Goal: Task Accomplishment & Management: Manage account settings

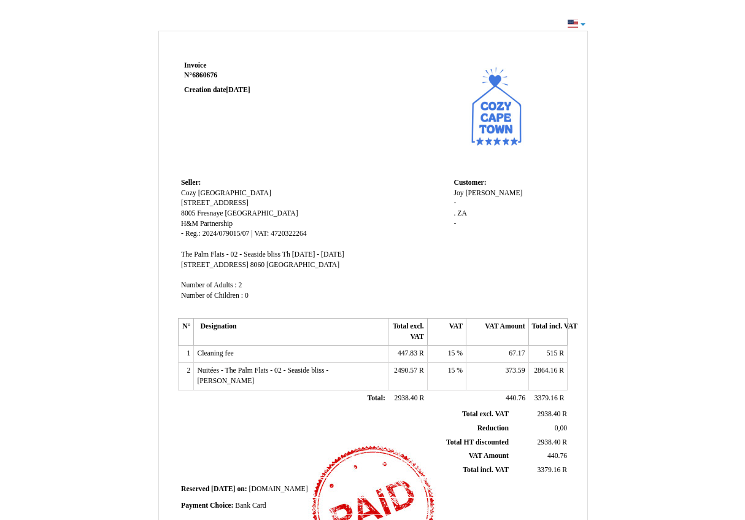
scroll to position [10, 0]
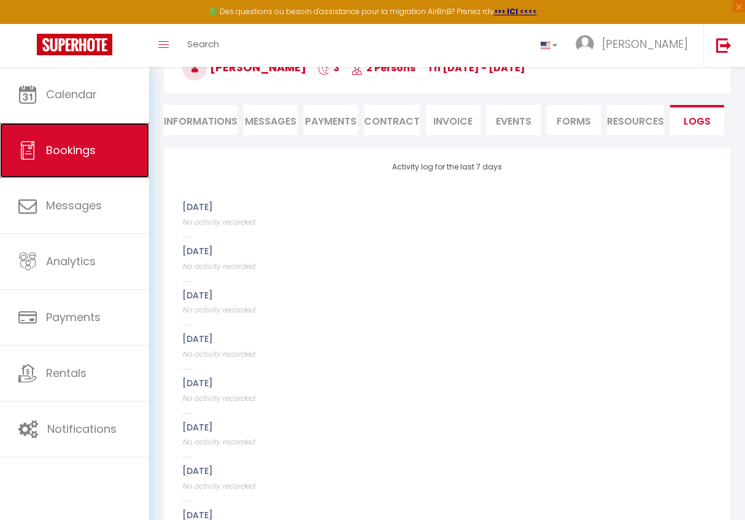
click at [82, 154] on span "Bookings" at bounding box center [71, 149] width 50 height 15
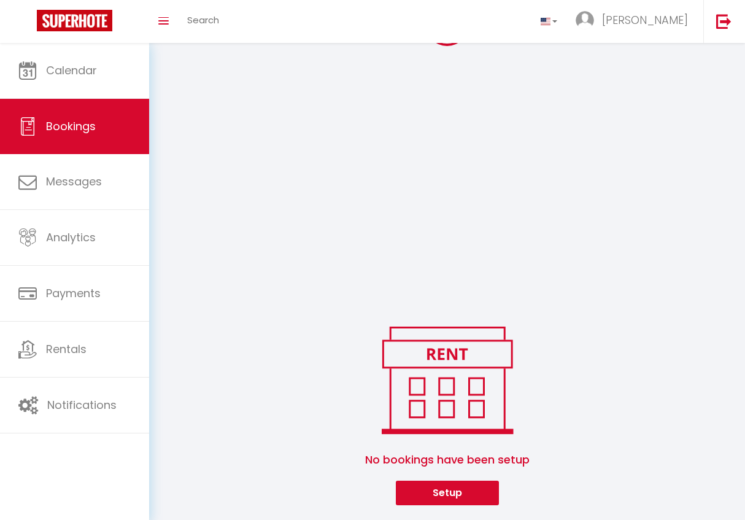
scroll to position [262, 0]
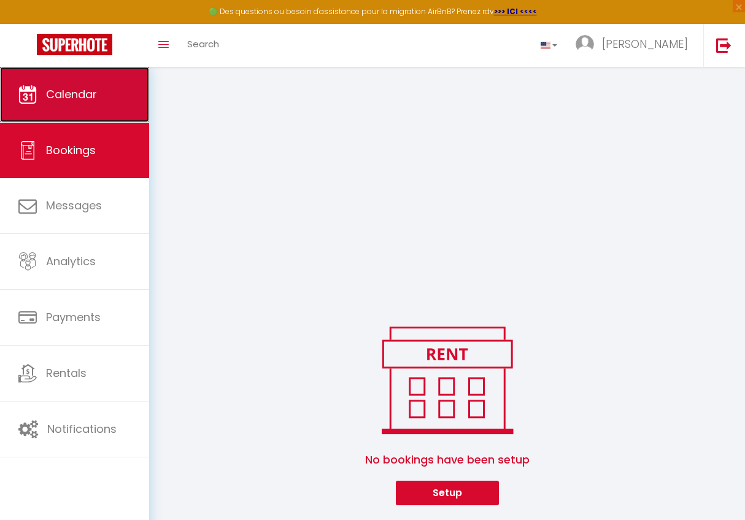
click at [80, 95] on span "Calendar" at bounding box center [71, 94] width 51 height 15
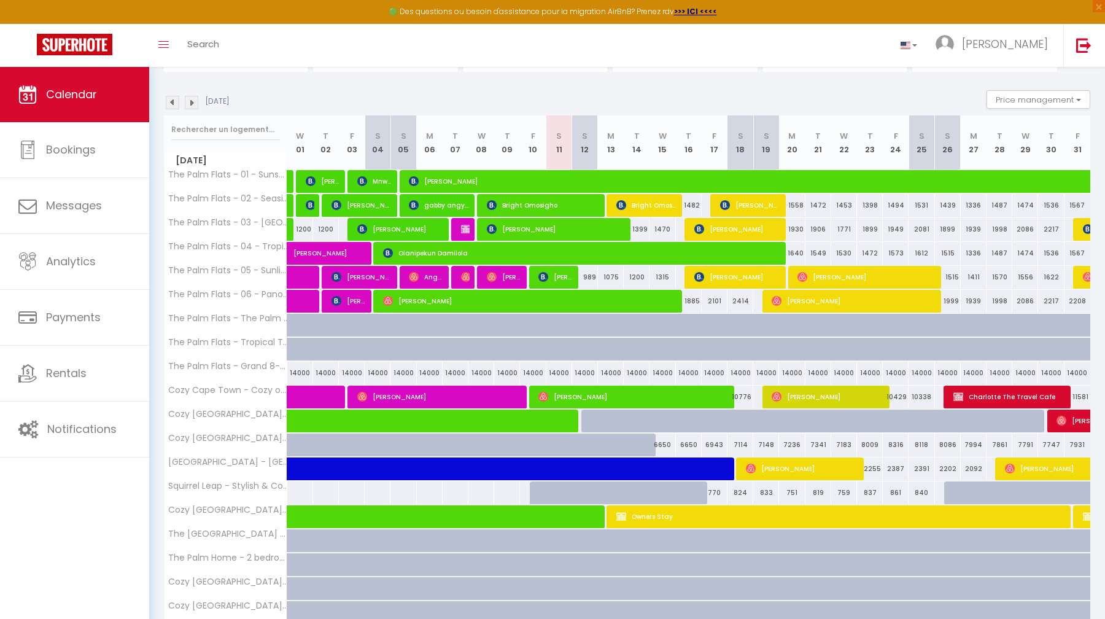
scroll to position [113, 0]
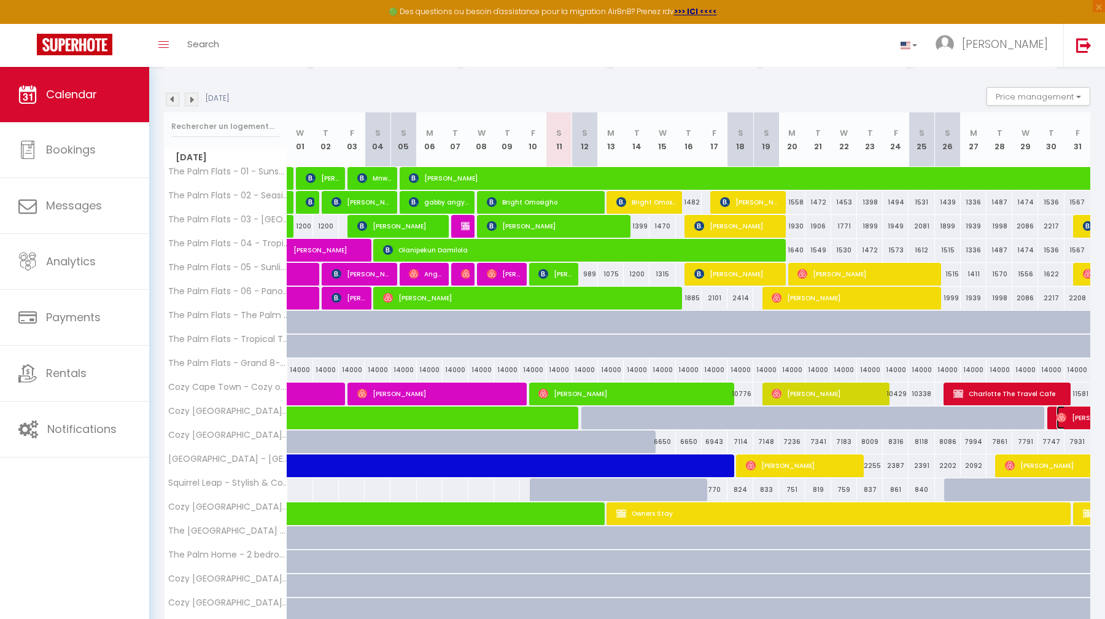
select select "OK"
select select "0"
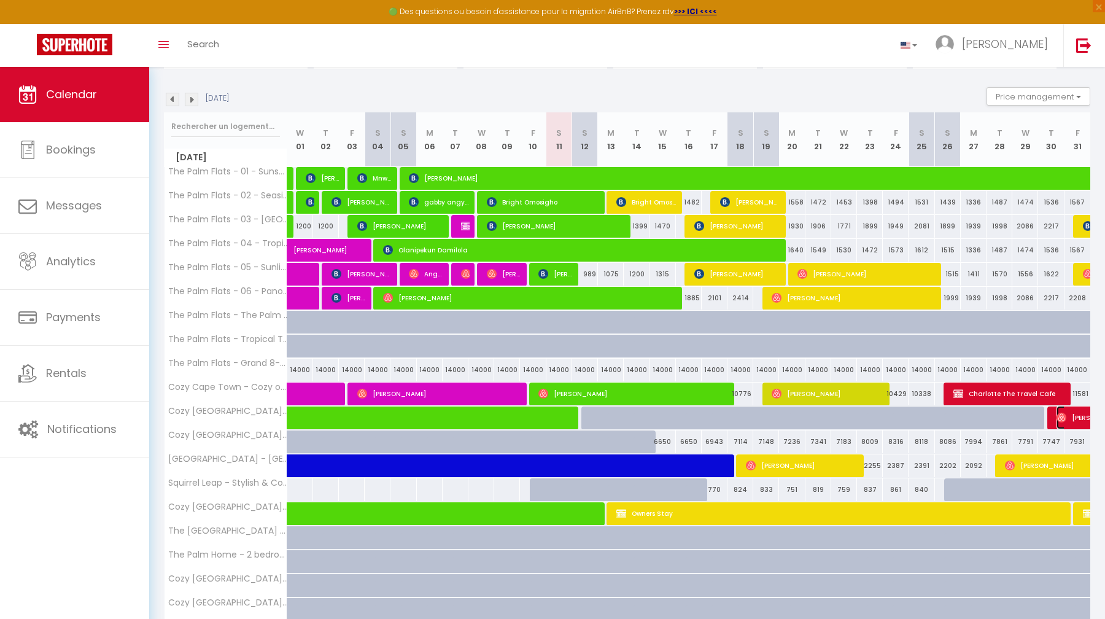
select select "1"
select select
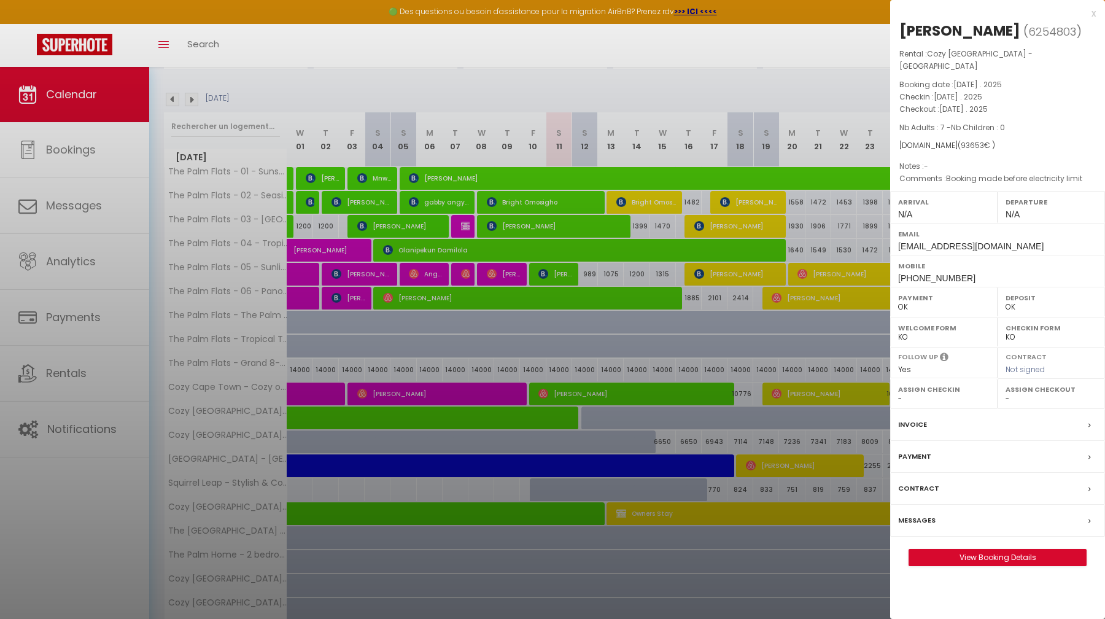
select select "16848"
select select "17390"
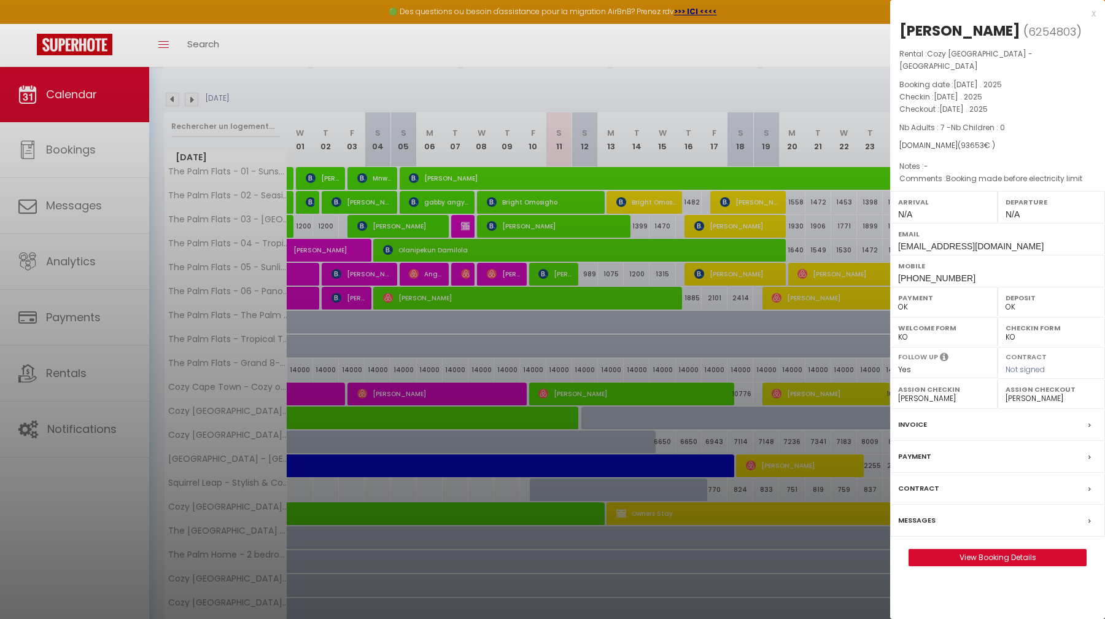
click at [744, 14] on div "x" at bounding box center [993, 13] width 206 height 15
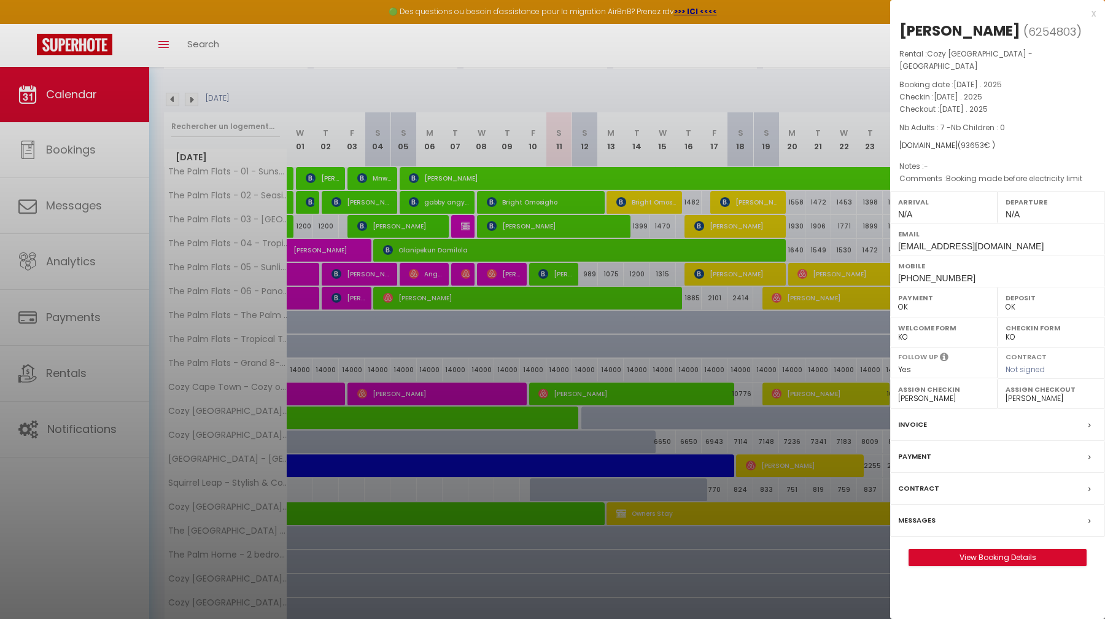
click at [744, 14] on div "x" at bounding box center [993, 13] width 206 height 15
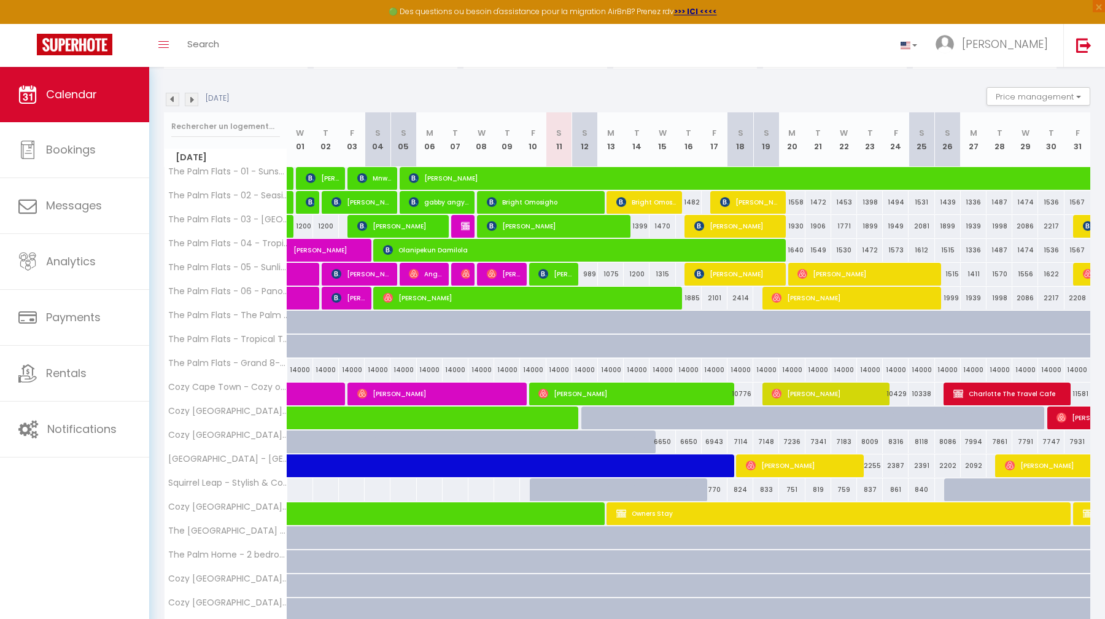
click at [192, 99] on img at bounding box center [192, 100] width 14 height 14
